Goal: Task Accomplishment & Management: Use online tool/utility

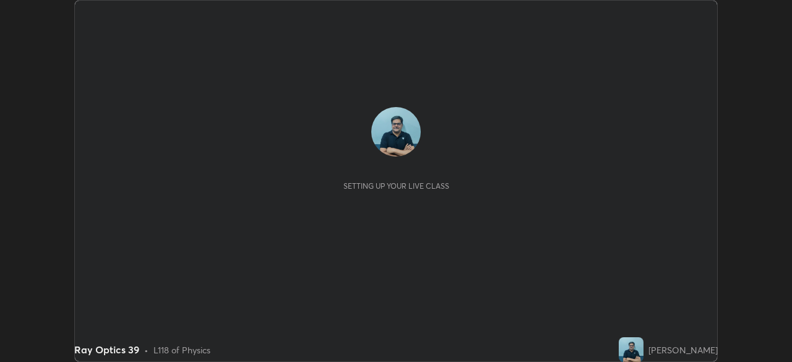
scroll to position [362, 791]
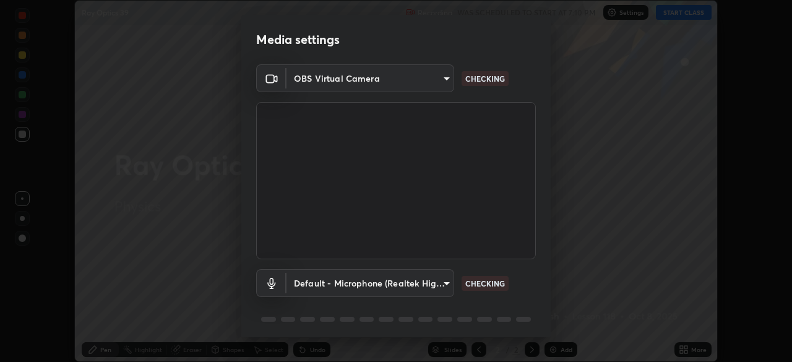
type input "7756d0bd8bc0017cc94789a9a07c49678ac1ef503c39391d0f6dd355ef569251"
type input "default"
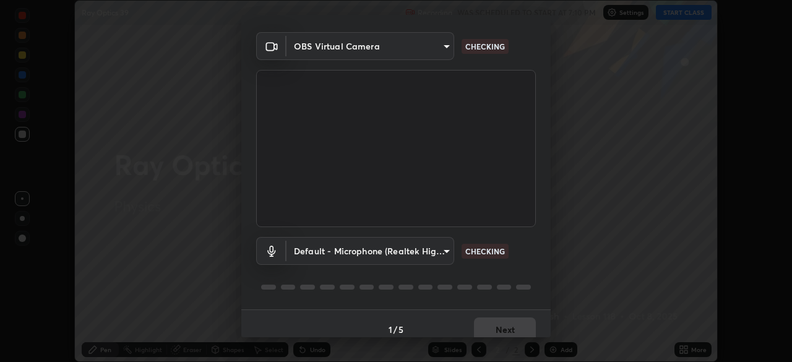
scroll to position [44, 0]
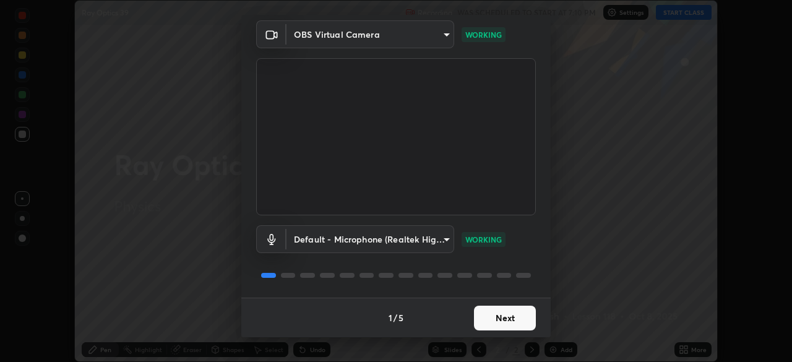
click at [508, 318] on button "Next" at bounding box center [505, 318] width 62 height 25
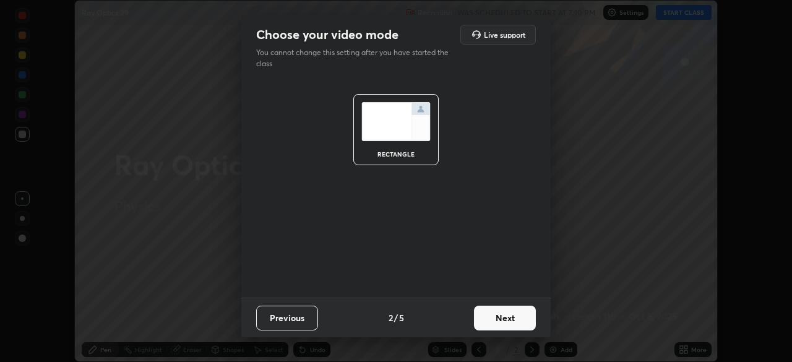
scroll to position [0, 0]
click at [515, 319] on button "Next" at bounding box center [505, 318] width 62 height 25
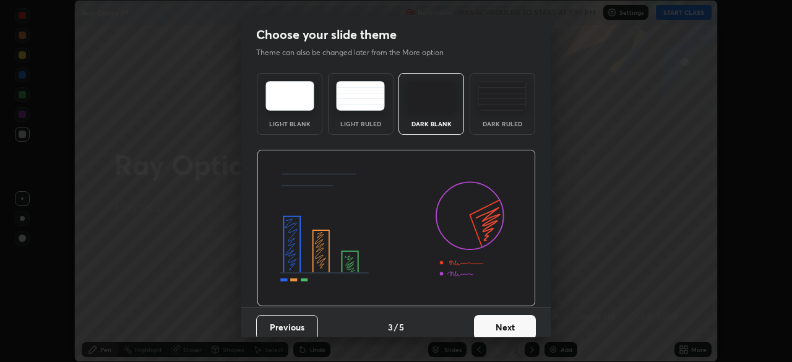
click at [517, 323] on button "Next" at bounding box center [505, 327] width 62 height 25
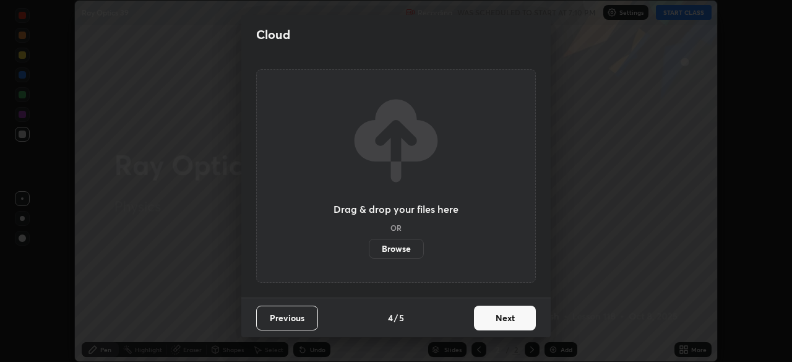
click at [518, 319] on button "Next" at bounding box center [505, 318] width 62 height 25
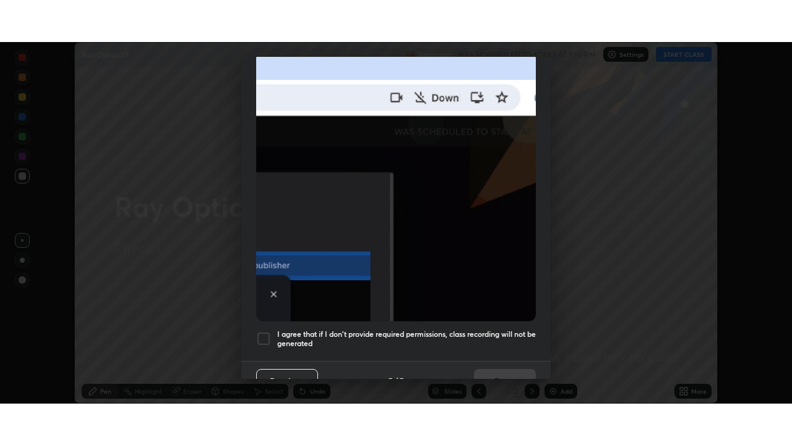
scroll to position [296, 0]
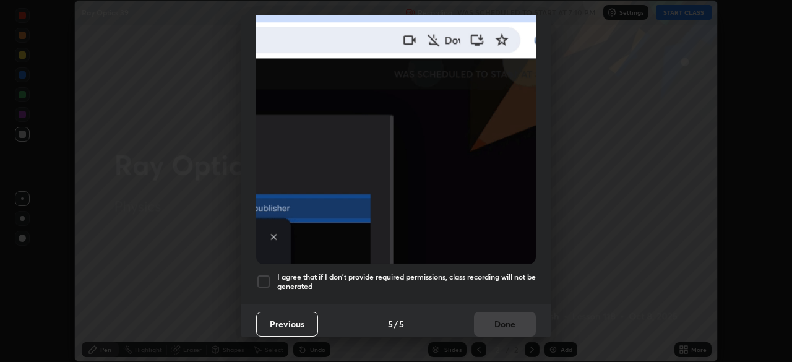
click at [265, 278] on div at bounding box center [263, 281] width 15 height 15
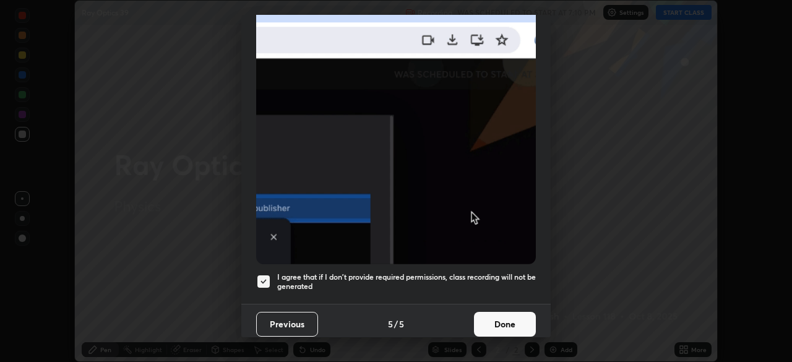
click at [507, 323] on button "Done" at bounding box center [505, 324] width 62 height 25
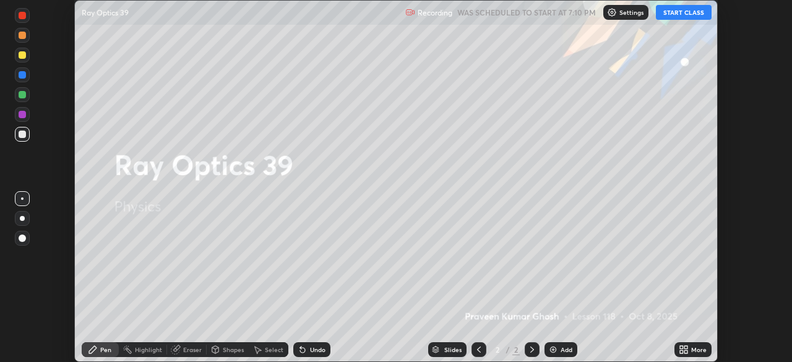
click at [682, 12] on button "START CLASS" at bounding box center [684, 12] width 56 height 15
click at [691, 346] on div "More" at bounding box center [698, 349] width 15 height 6
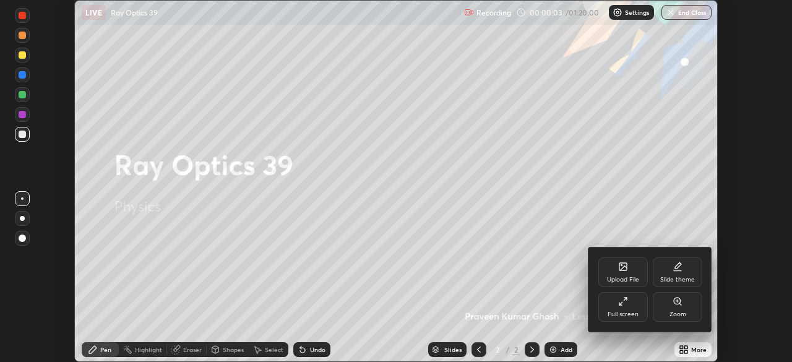
click at [622, 307] on div "Full screen" at bounding box center [622, 307] width 49 height 30
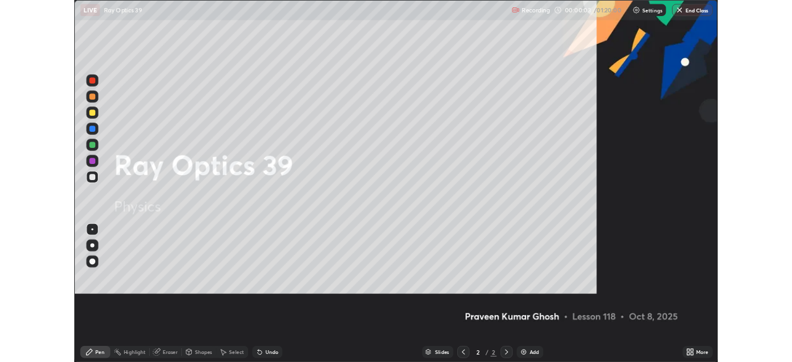
scroll to position [445, 792]
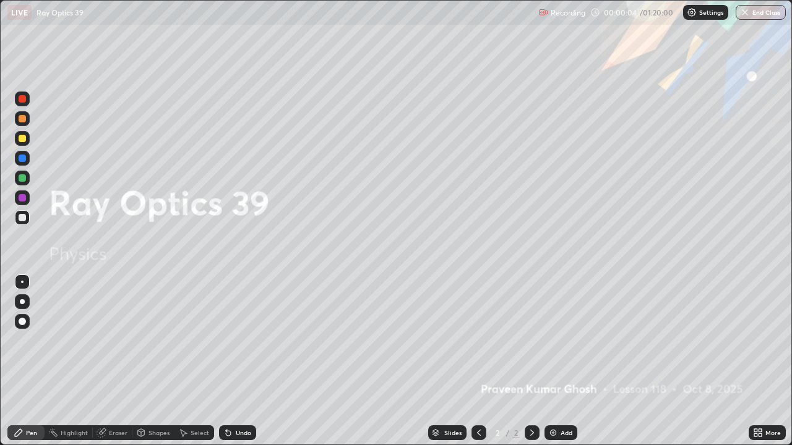
click at [564, 361] on div "Add" at bounding box center [560, 433] width 33 height 15
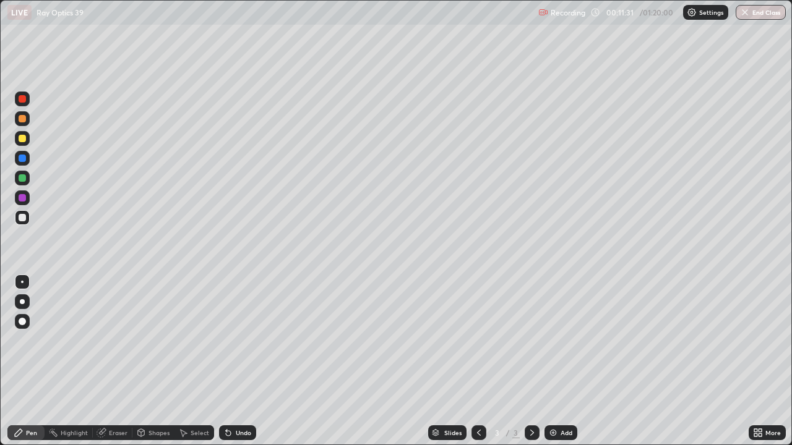
click at [241, 361] on div "Undo" at bounding box center [243, 433] width 15 height 6
click at [121, 361] on div "Eraser" at bounding box center [118, 433] width 19 height 6
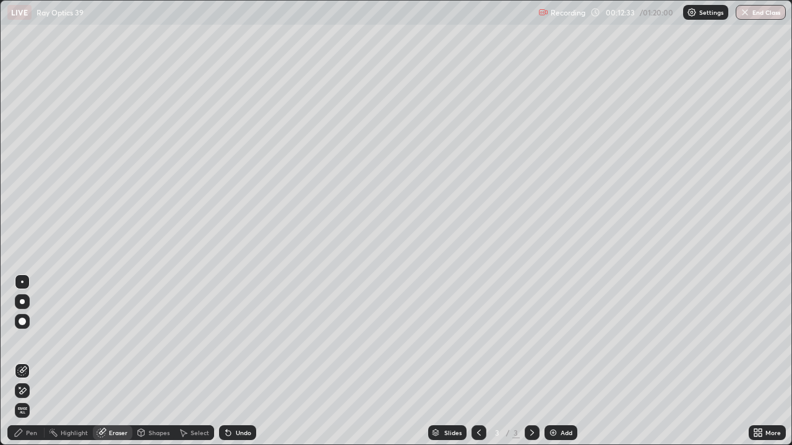
click at [33, 361] on div "Pen" at bounding box center [31, 433] width 11 height 6
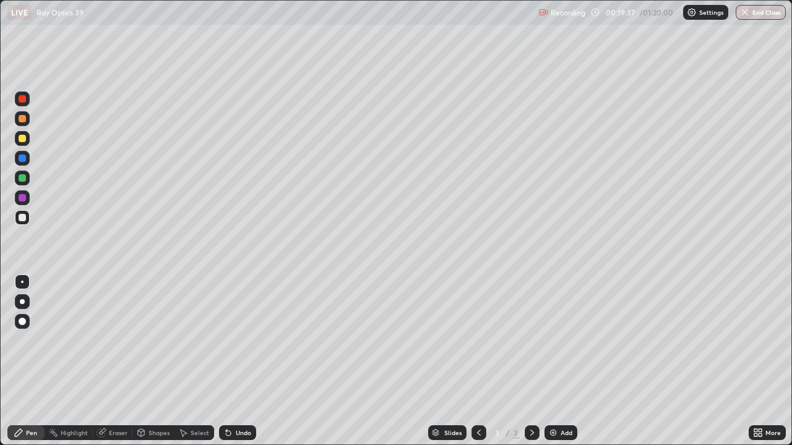
click at [560, 361] on div "Add" at bounding box center [566, 433] width 12 height 6
click at [567, 361] on div "Add" at bounding box center [566, 433] width 12 height 6
click at [244, 361] on div "Undo" at bounding box center [243, 433] width 15 height 6
click at [241, 361] on div "Undo" at bounding box center [243, 433] width 15 height 6
click at [239, 361] on div "Undo" at bounding box center [243, 433] width 15 height 6
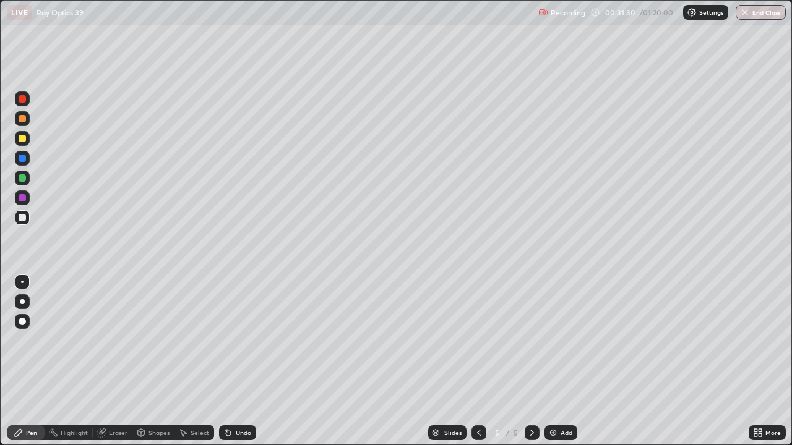
click at [242, 361] on div "Undo" at bounding box center [243, 433] width 15 height 6
click at [241, 361] on div "Undo" at bounding box center [243, 433] width 15 height 6
click at [243, 361] on div "Undo" at bounding box center [243, 433] width 15 height 6
click at [568, 361] on div "Add" at bounding box center [566, 433] width 12 height 6
click at [566, 361] on div "Add" at bounding box center [566, 433] width 12 height 6
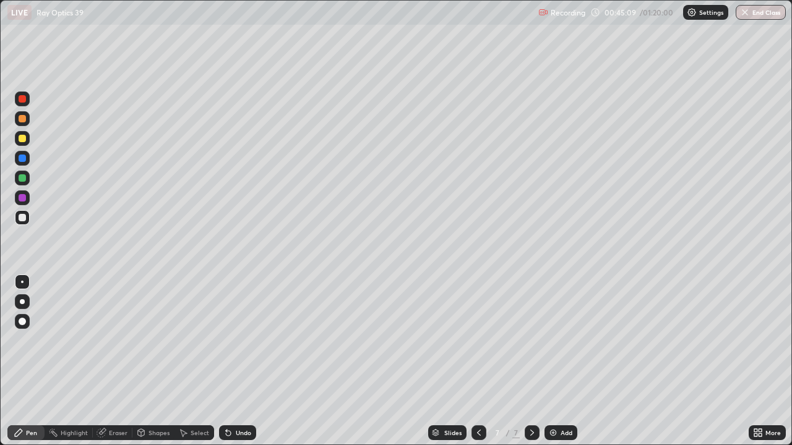
click at [571, 361] on div "Add" at bounding box center [566, 433] width 12 height 6
click at [479, 361] on icon at bounding box center [479, 433] width 10 height 10
click at [244, 361] on div "Undo" at bounding box center [243, 433] width 15 height 6
click at [568, 361] on div "Add" at bounding box center [566, 433] width 12 height 6
click at [243, 361] on div "Undo" at bounding box center [243, 433] width 15 height 6
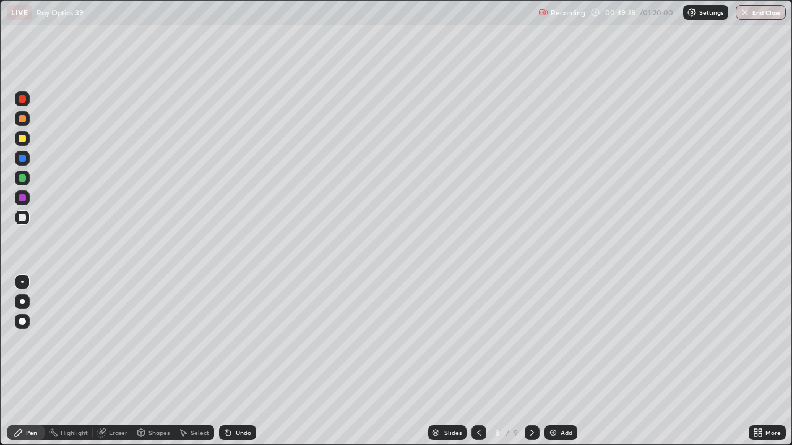
click at [239, 361] on div "Undo" at bounding box center [243, 433] width 15 height 6
click at [238, 361] on div "Undo" at bounding box center [243, 433] width 15 height 6
click at [769, 13] on button "End Class" at bounding box center [761, 12] width 50 height 15
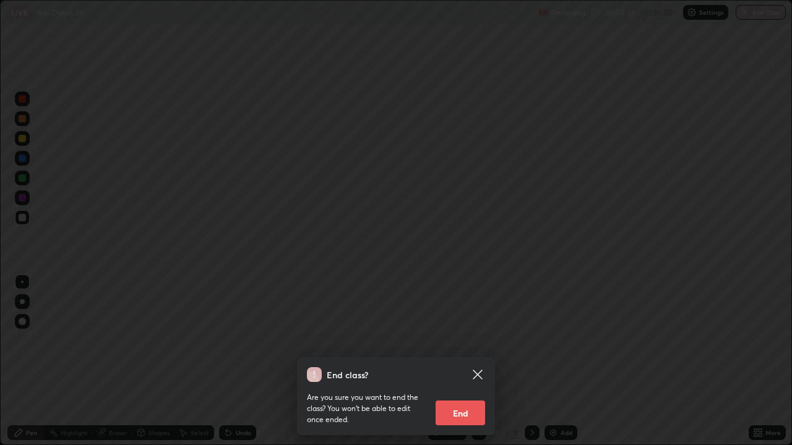
click at [467, 361] on button "End" at bounding box center [459, 413] width 49 height 25
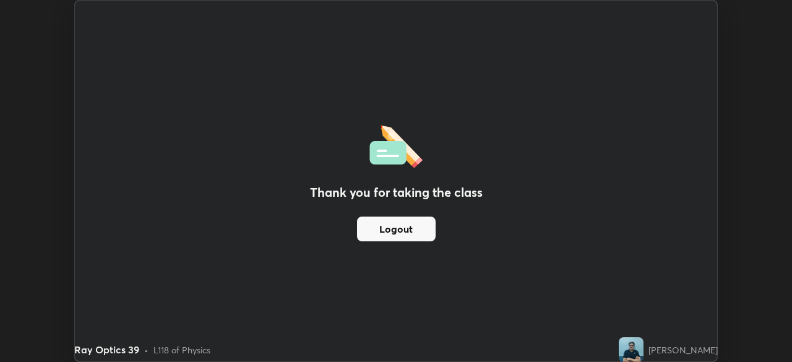
scroll to position [61497, 61067]
click at [395, 225] on button "Logout" at bounding box center [396, 229] width 79 height 25
